Goal: Information Seeking & Learning: Find specific page/section

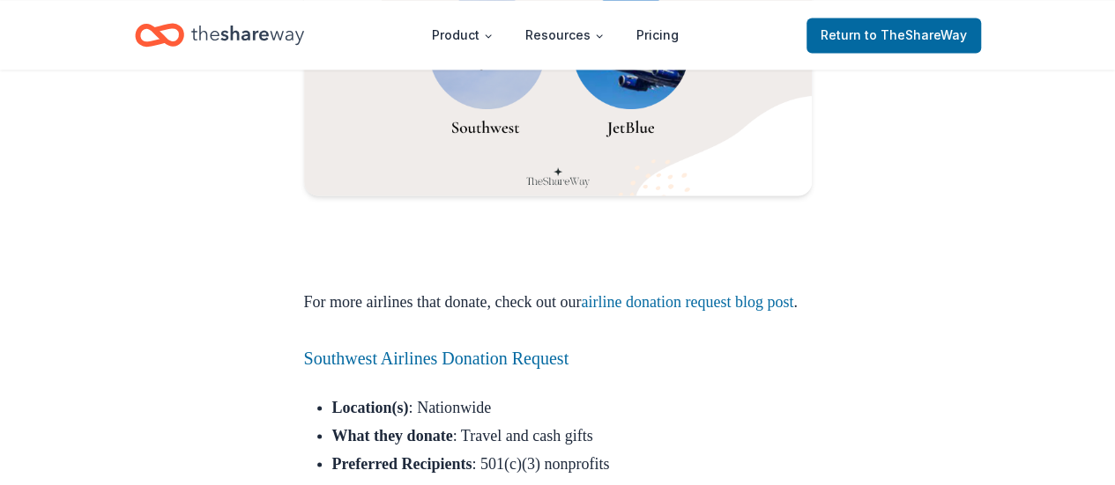
scroll to position [1674, 0]
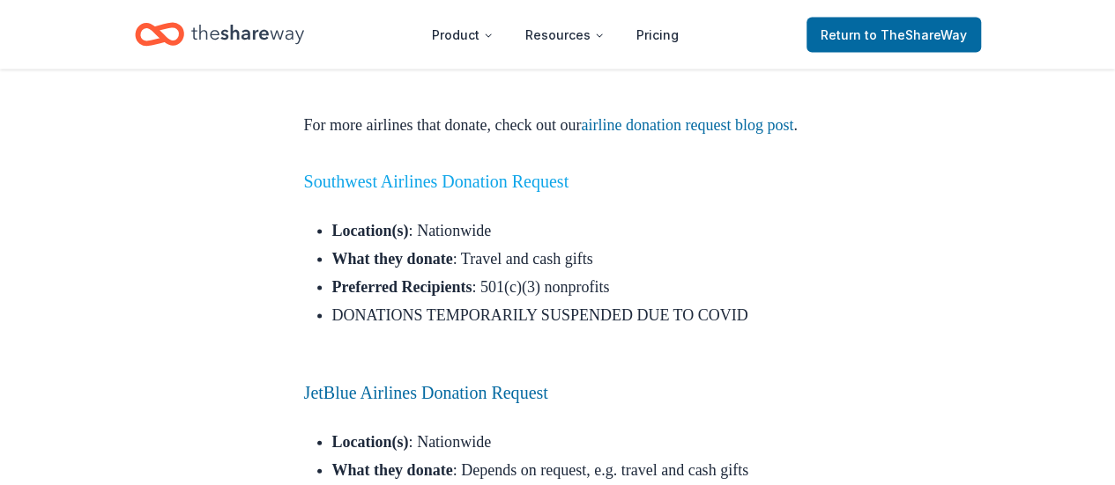
click at [498, 191] on link "Southwest Airlines Donation Request" at bounding box center [436, 181] width 265 height 19
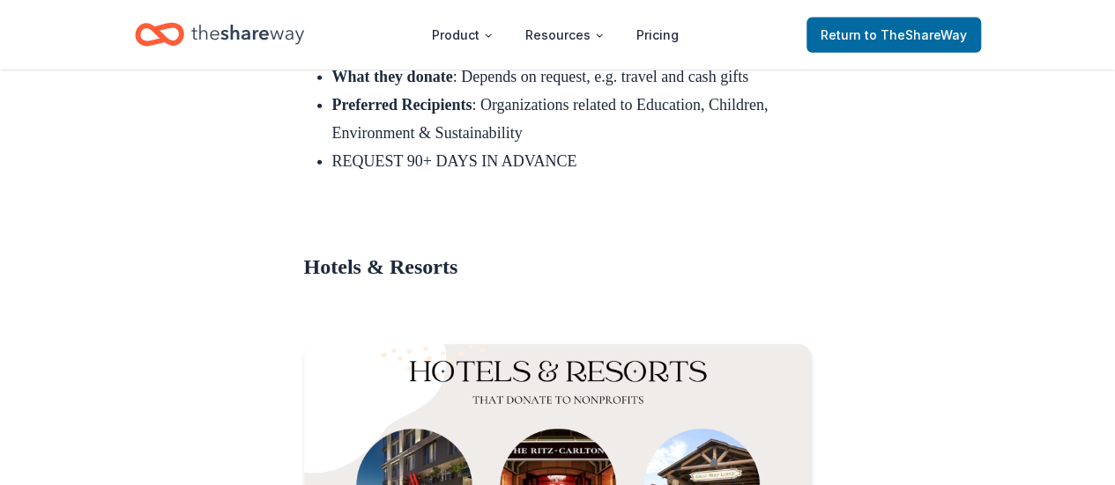
scroll to position [1938, 0]
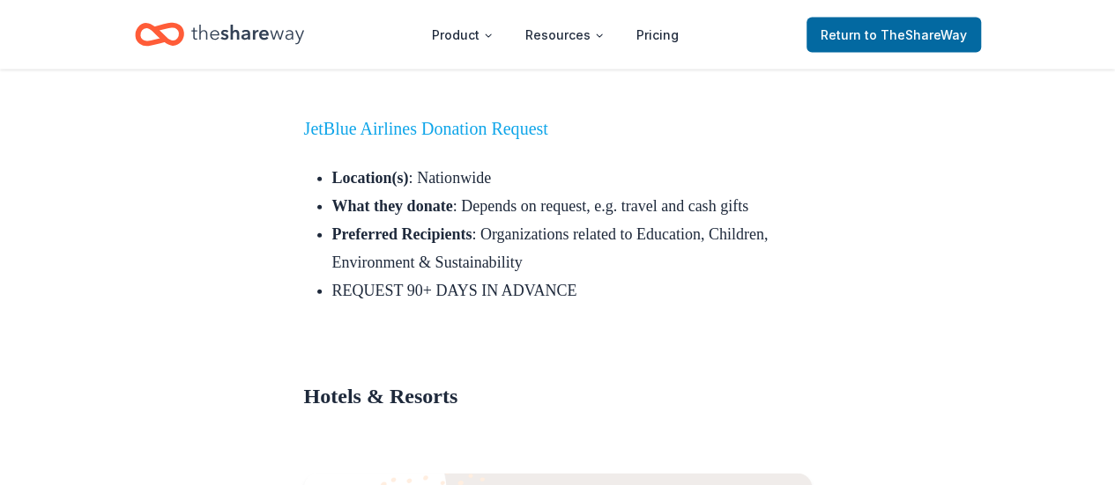
click at [494, 138] on link "JetBlue Airlines Donation Request" at bounding box center [426, 128] width 244 height 19
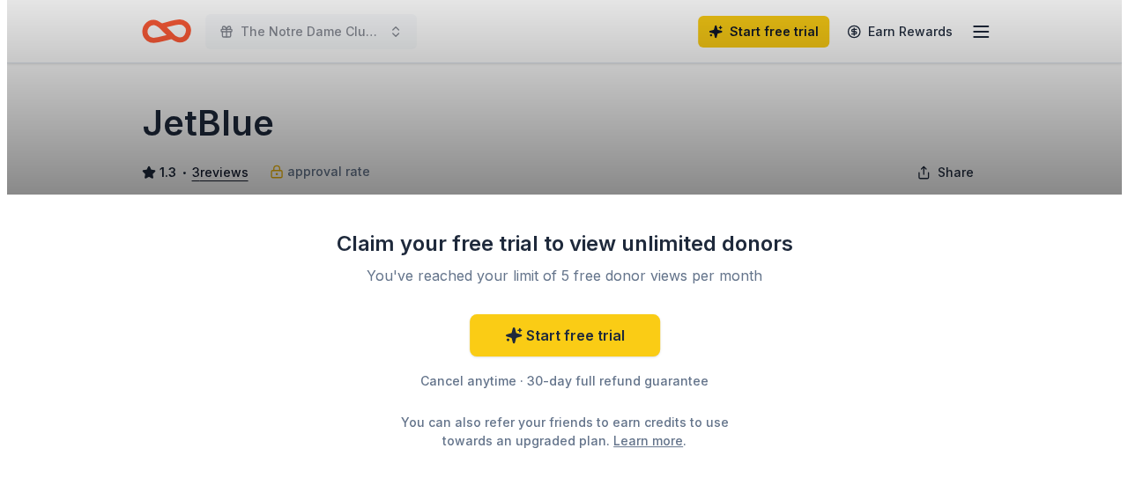
scroll to position [88, 0]
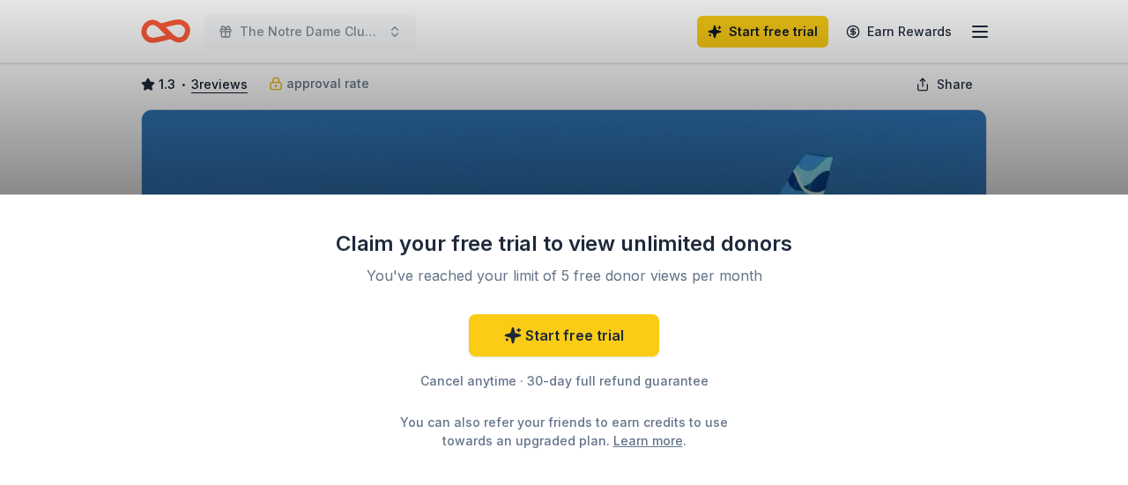
click at [1050, 142] on div "Claim your free trial to view unlimited donors You've reached your limit of 5 f…" at bounding box center [564, 242] width 1128 height 485
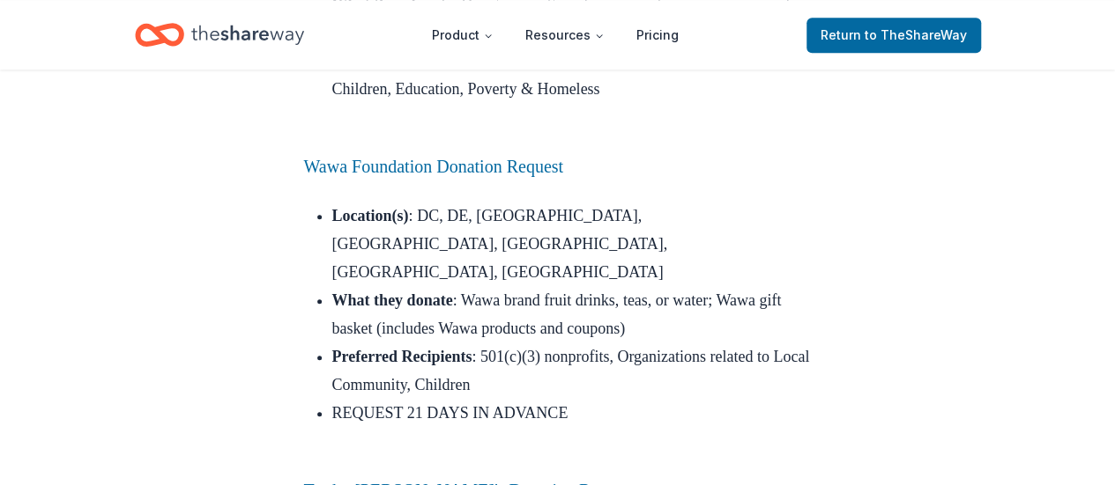
scroll to position [10837, 0]
